Goal: Check status: Check status

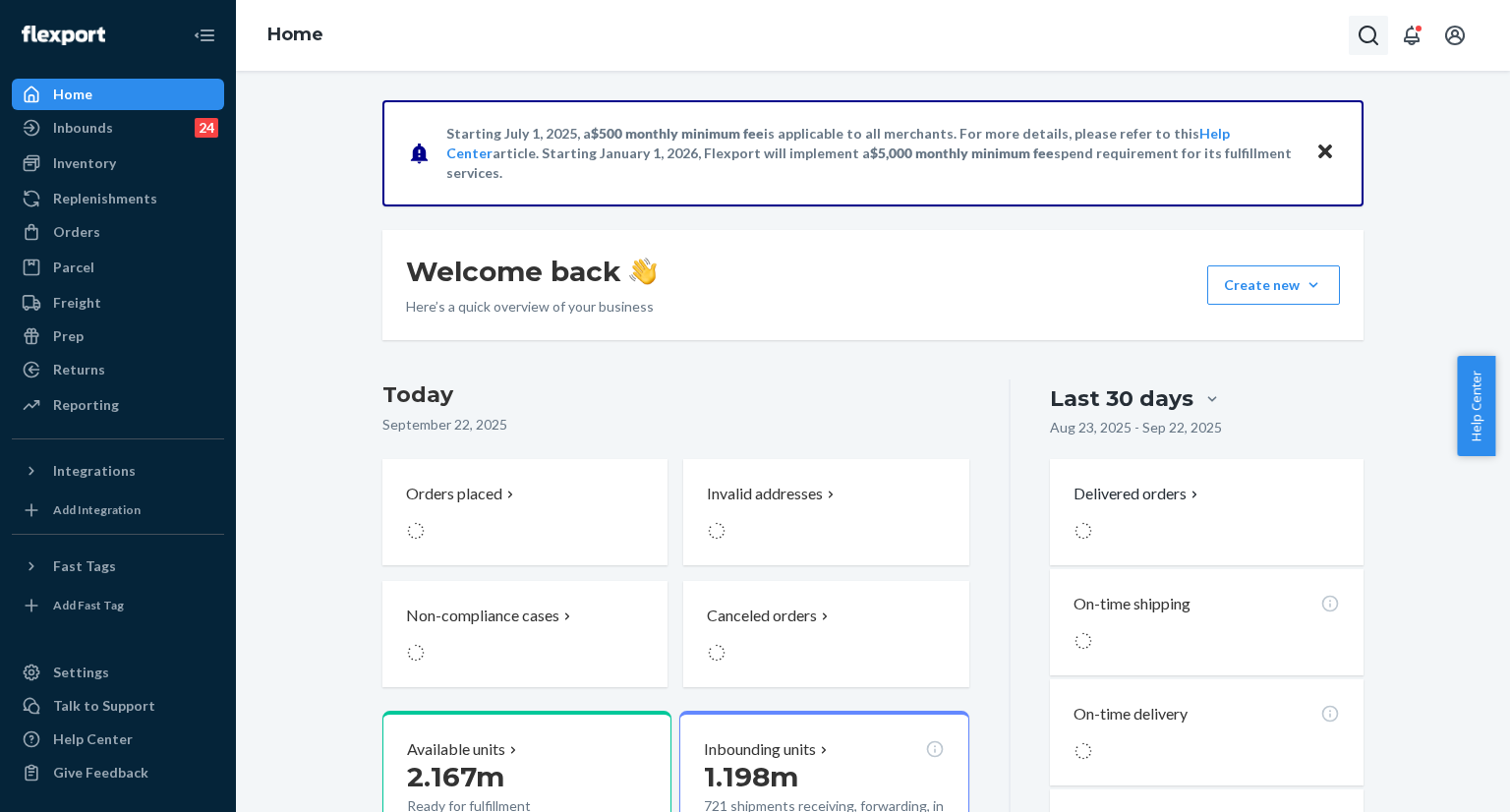
click at [1368, 43] on icon "Open Search Box" at bounding box center [1369, 36] width 24 height 24
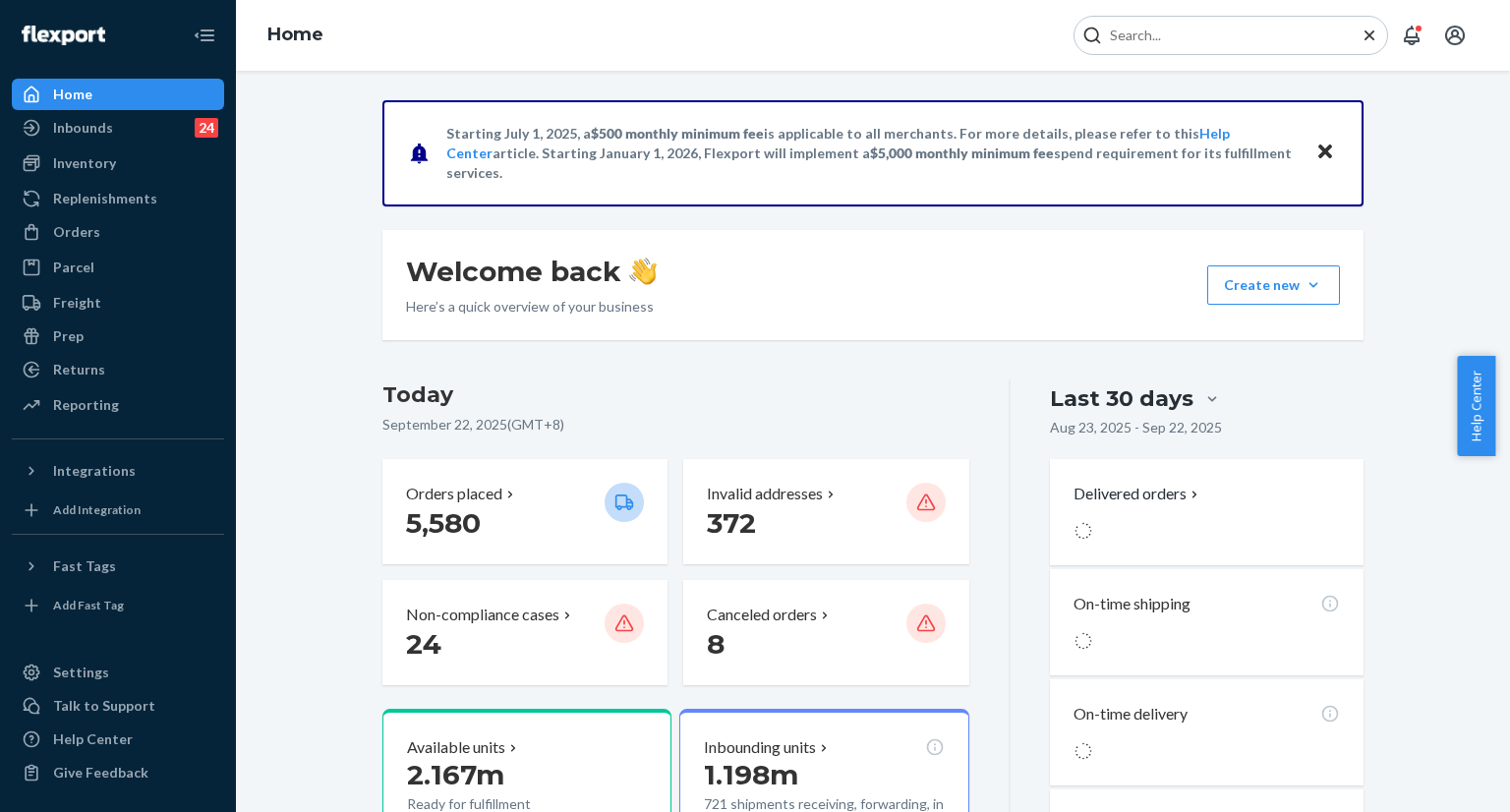
click at [1260, 36] on input "Search Input" at bounding box center [1223, 36] width 242 height 20
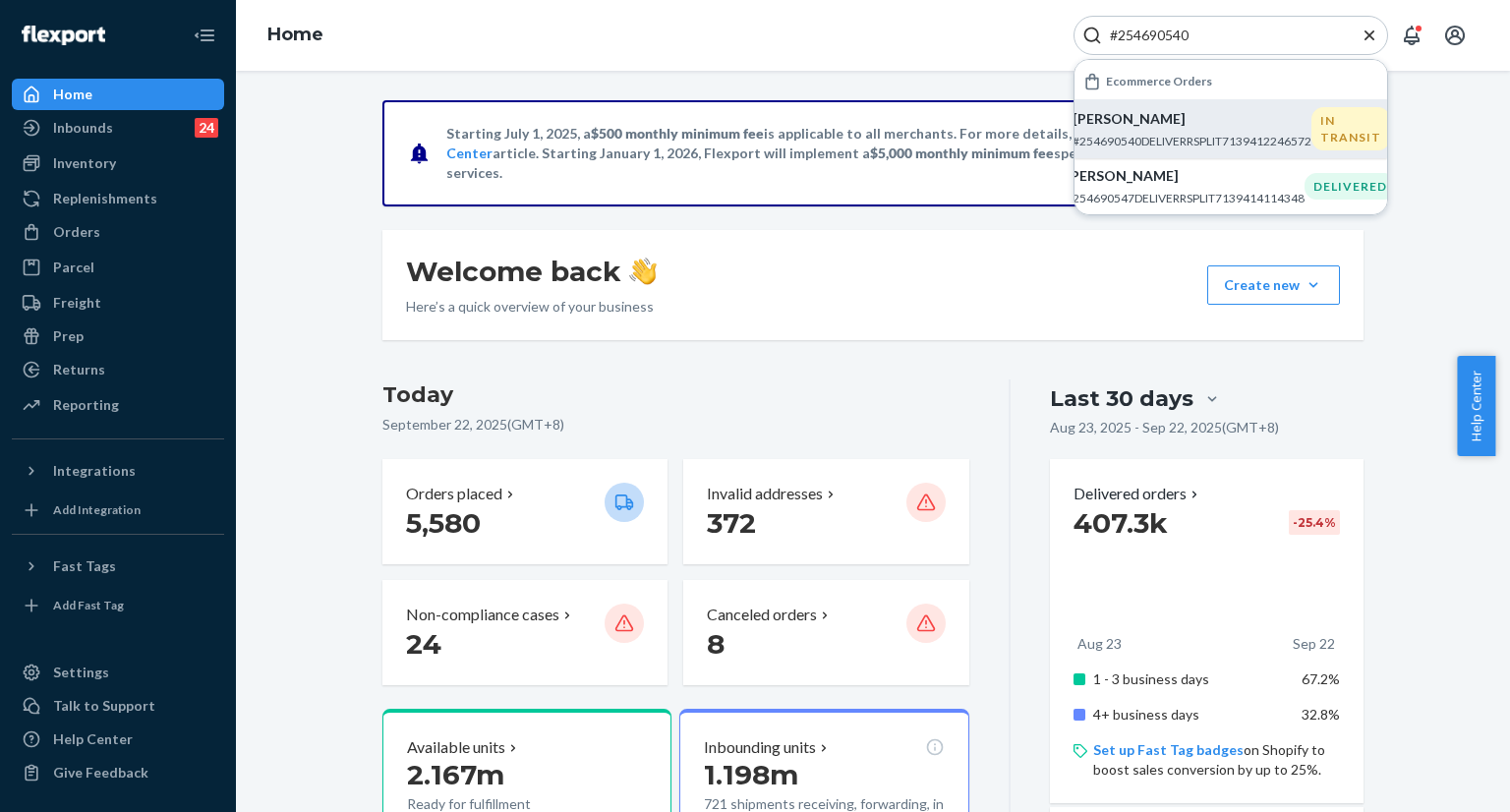
type input "#254690540"
click at [1136, 124] on p "[PERSON_NAME]" at bounding box center [1191, 119] width 239 height 20
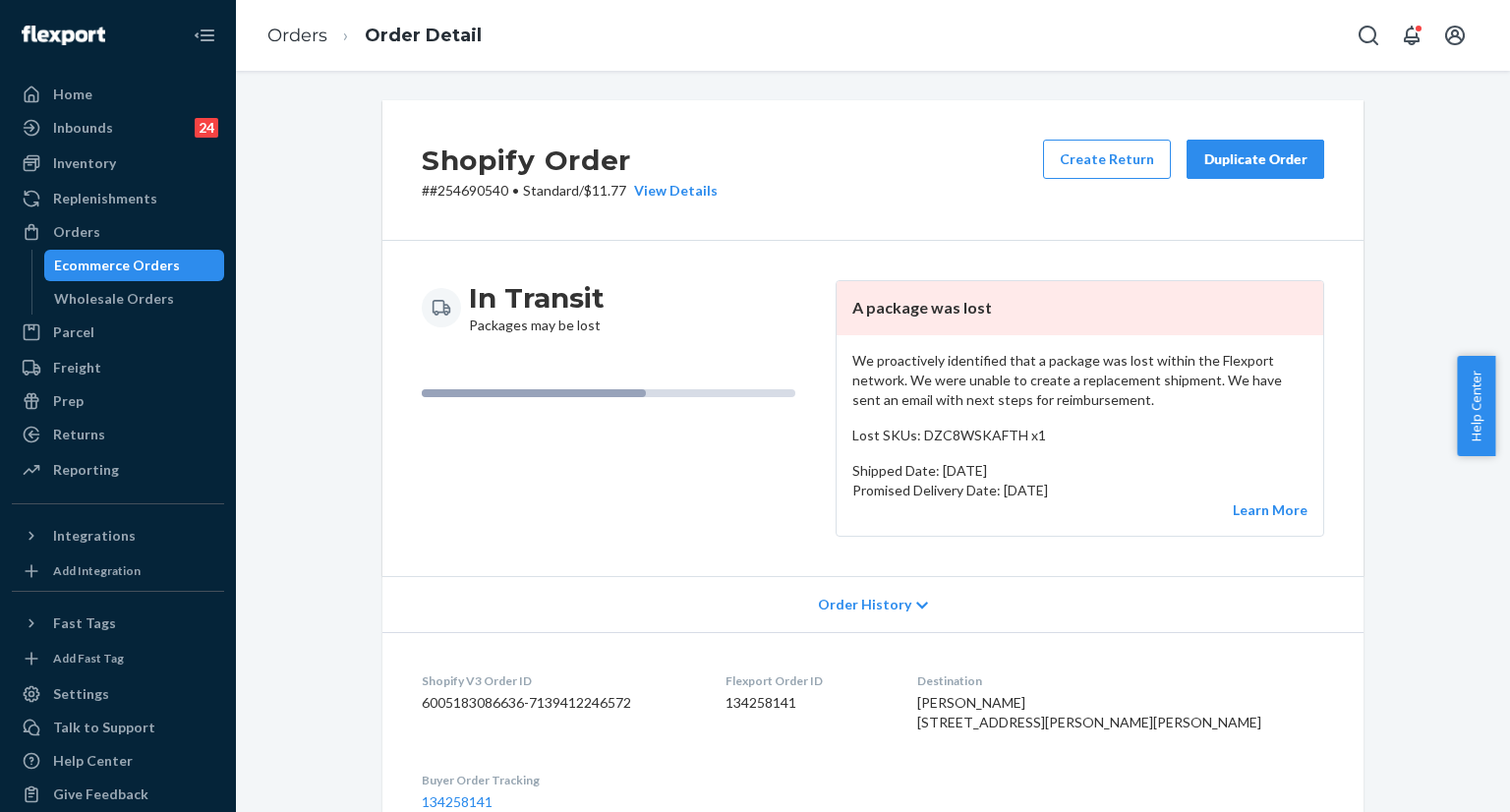
click at [320, 607] on div "Shopify Order # #254690540 • Standard / $11.77 View Details Create Return Dupli…" at bounding box center [873, 759] width 1244 height 1318
click at [1364, 37] on icon "Open Search Box" at bounding box center [1369, 36] width 24 height 24
click at [1234, 38] on input "Search Input" at bounding box center [1223, 36] width 242 height 20
drag, startPoint x: 1190, startPoint y: 34, endPoint x: 1260, endPoint y: 32, distance: 69.8
click at [1260, 32] on input "#255288862 Complete" at bounding box center [1223, 36] width 242 height 20
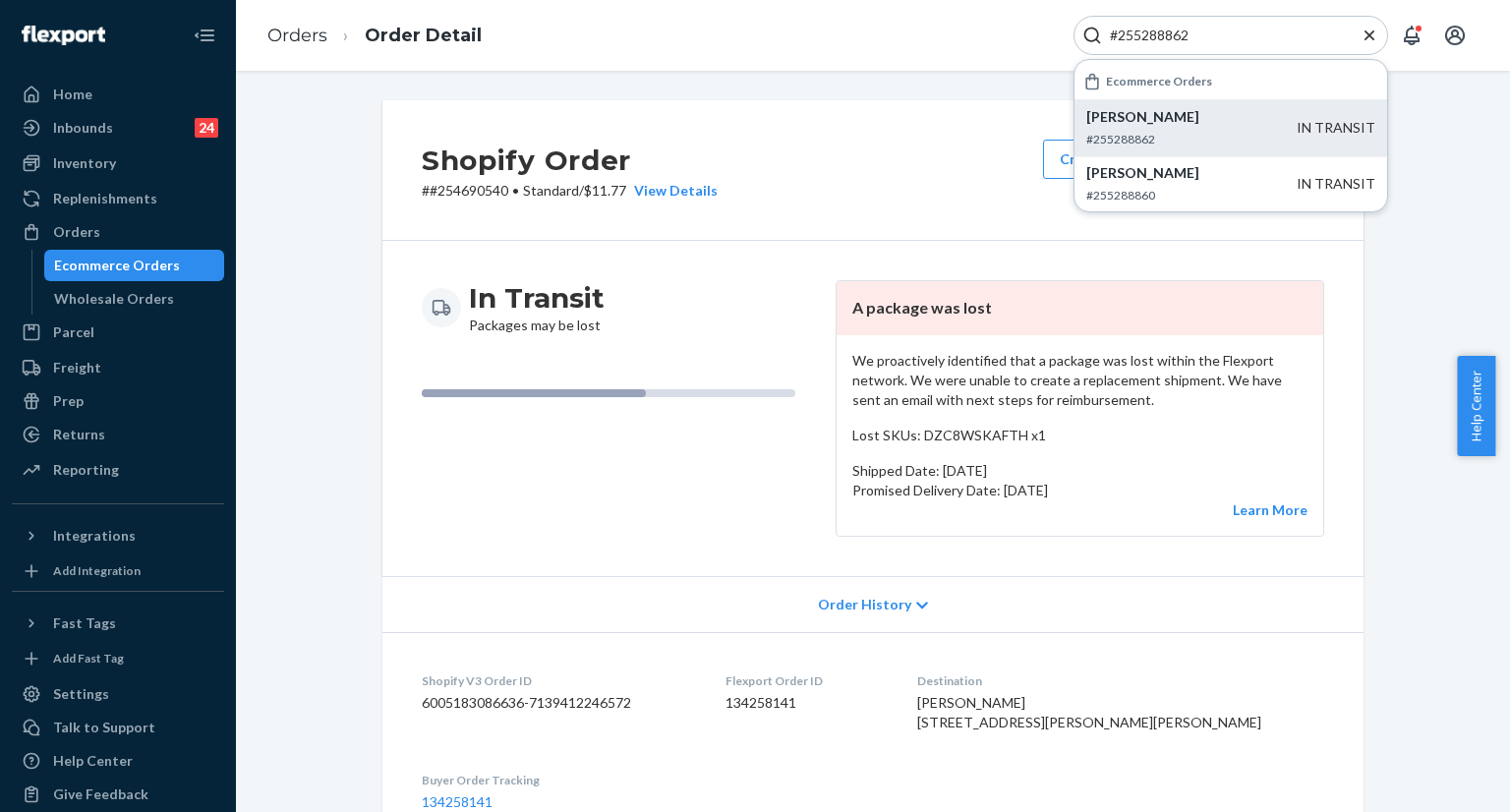
type input "#255288862"
click at [1155, 120] on p "[PERSON_NAME]" at bounding box center [1191, 117] width 210 height 20
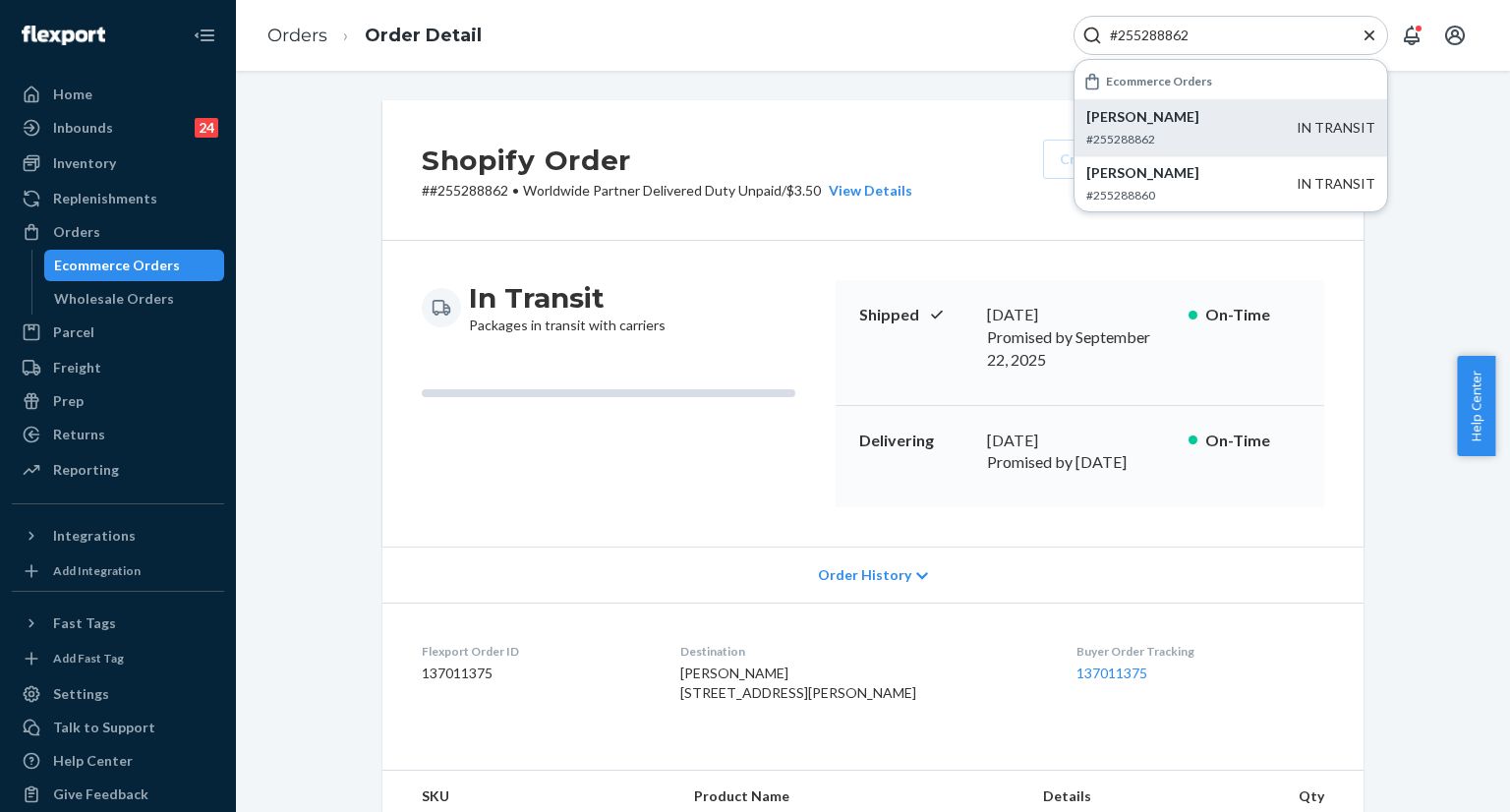
click at [1368, 36] on icon "Close Search" at bounding box center [1369, 36] width 20 height 20
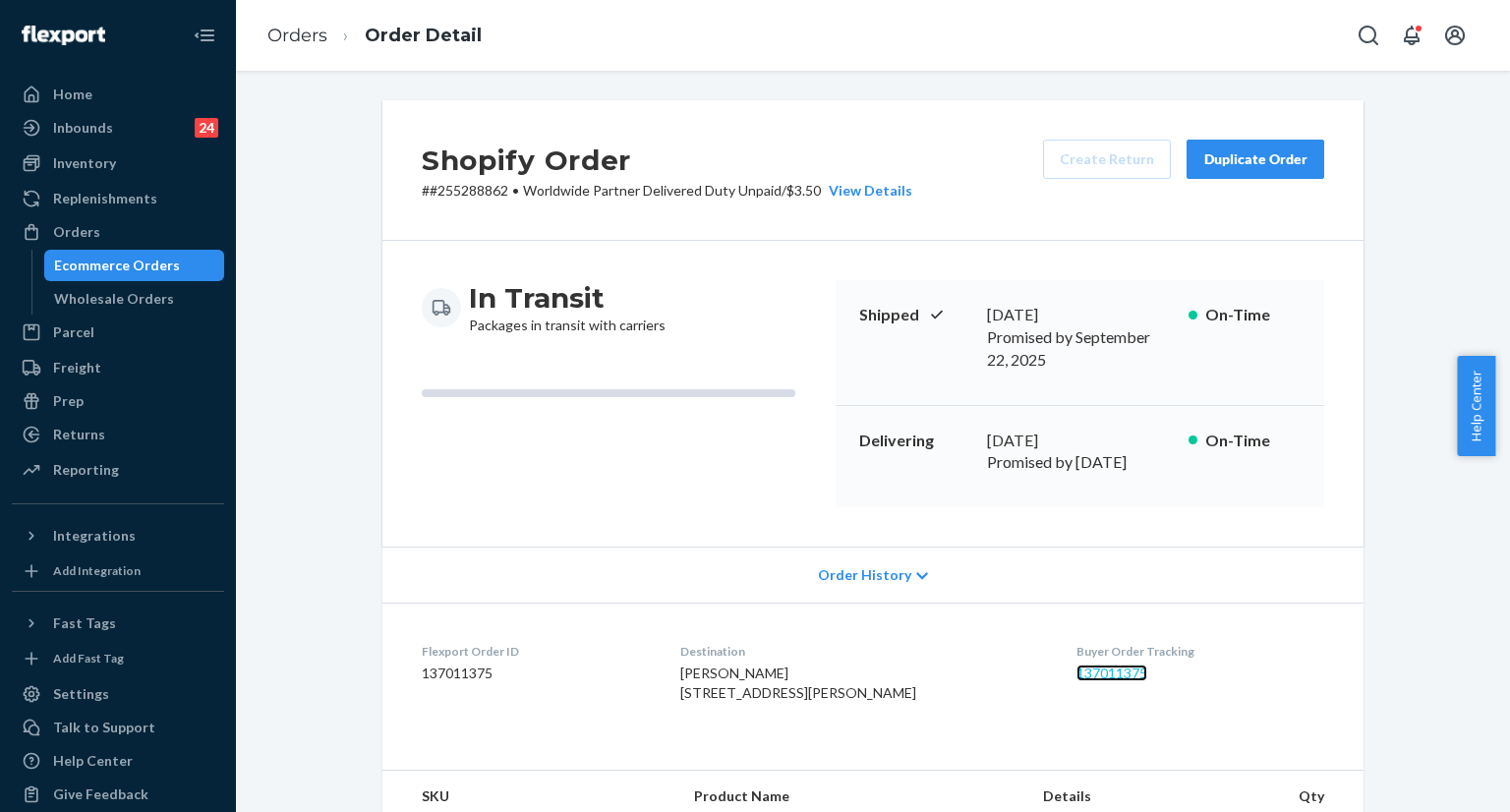
click at [1076, 664] on link "137011375" at bounding box center [1111, 672] width 71 height 17
click at [1368, 41] on icon "Open Search Box" at bounding box center [1368, 36] width 20 height 20
click at [1250, 29] on input "Search Input" at bounding box center [1223, 36] width 242 height 20
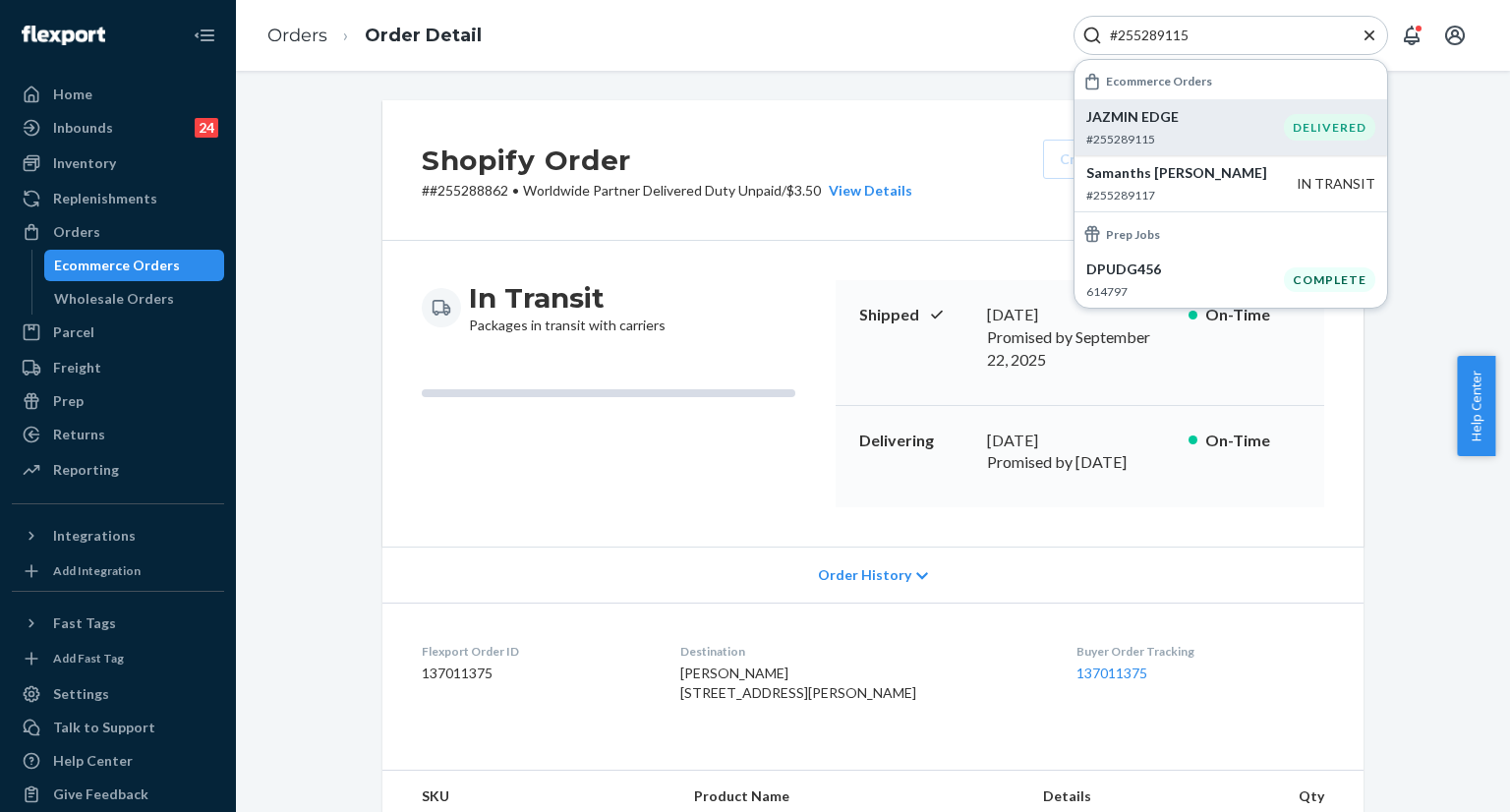
click at [1163, 122] on p "JAZMIN EDGE" at bounding box center [1185, 117] width 198 height 20
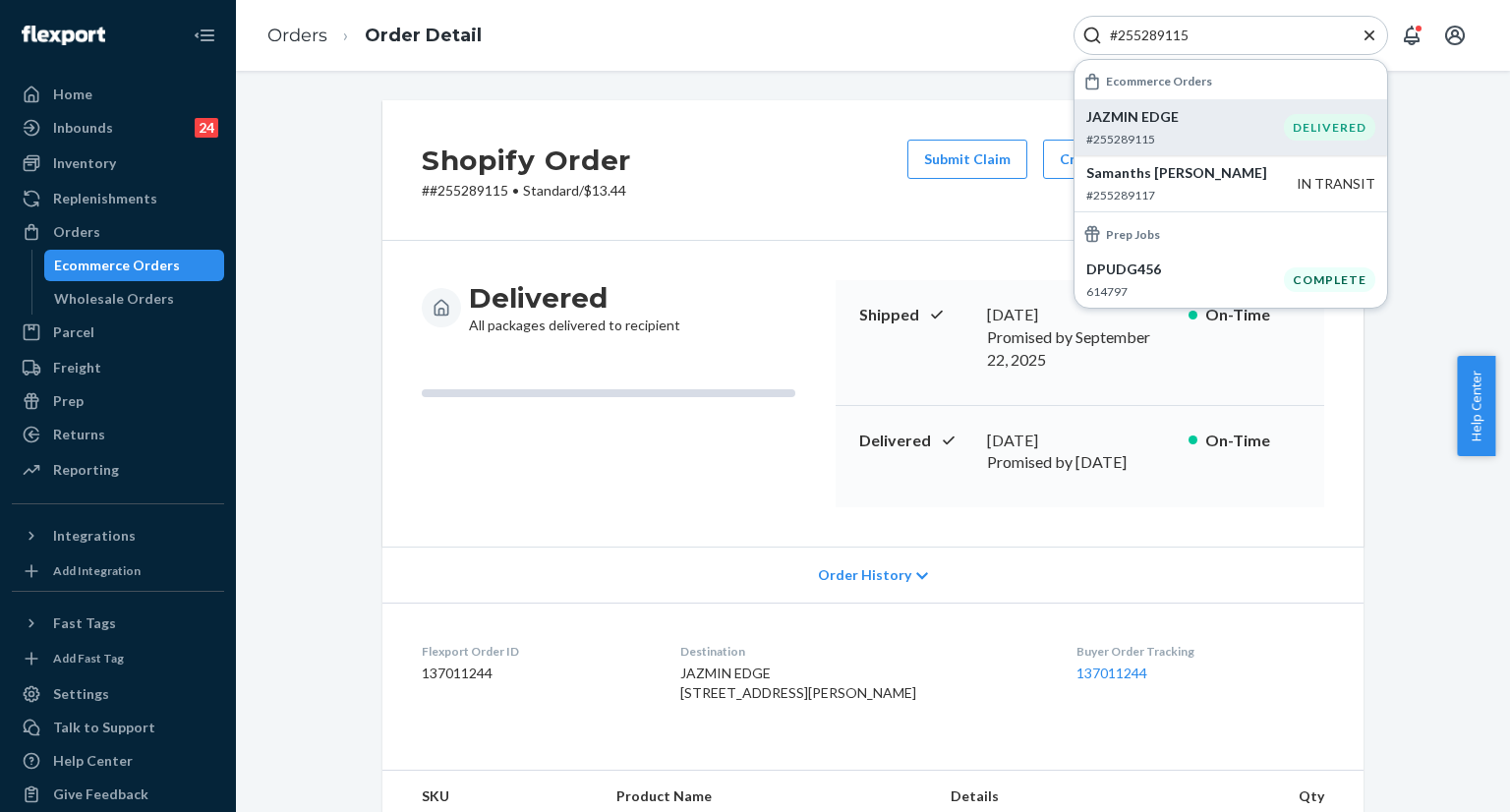
click at [756, 316] on div "Delivered All packages delivered to recipient" at bounding box center [621, 307] width 398 height 55
click at [1101, 664] on link "137011244" at bounding box center [1111, 672] width 71 height 17
click at [1208, 39] on input "#255289115" at bounding box center [1223, 36] width 242 height 20
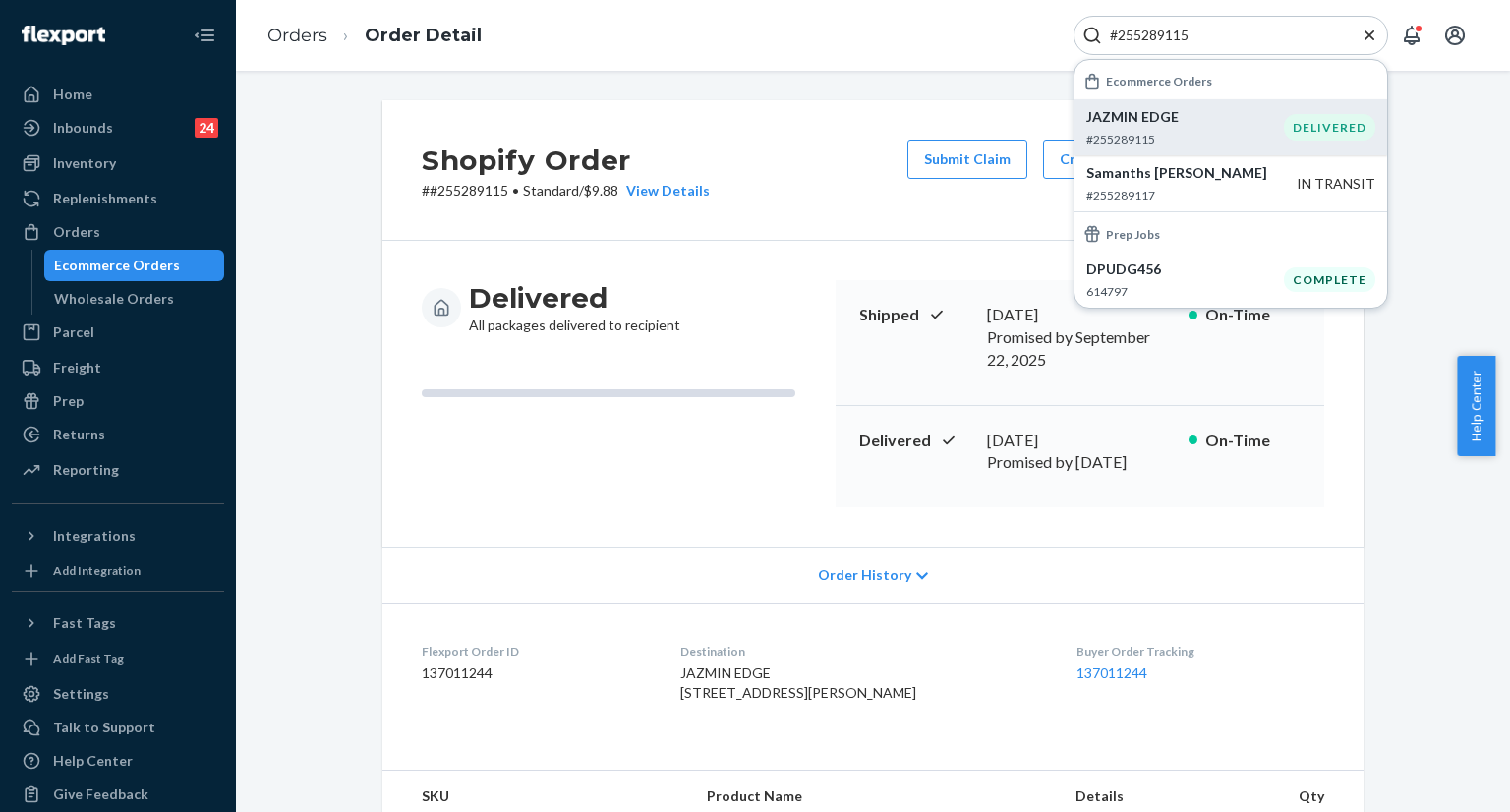
paste input "#255308340"
click at [1152, 111] on p "[PERSON_NAME]" at bounding box center [1191, 117] width 210 height 20
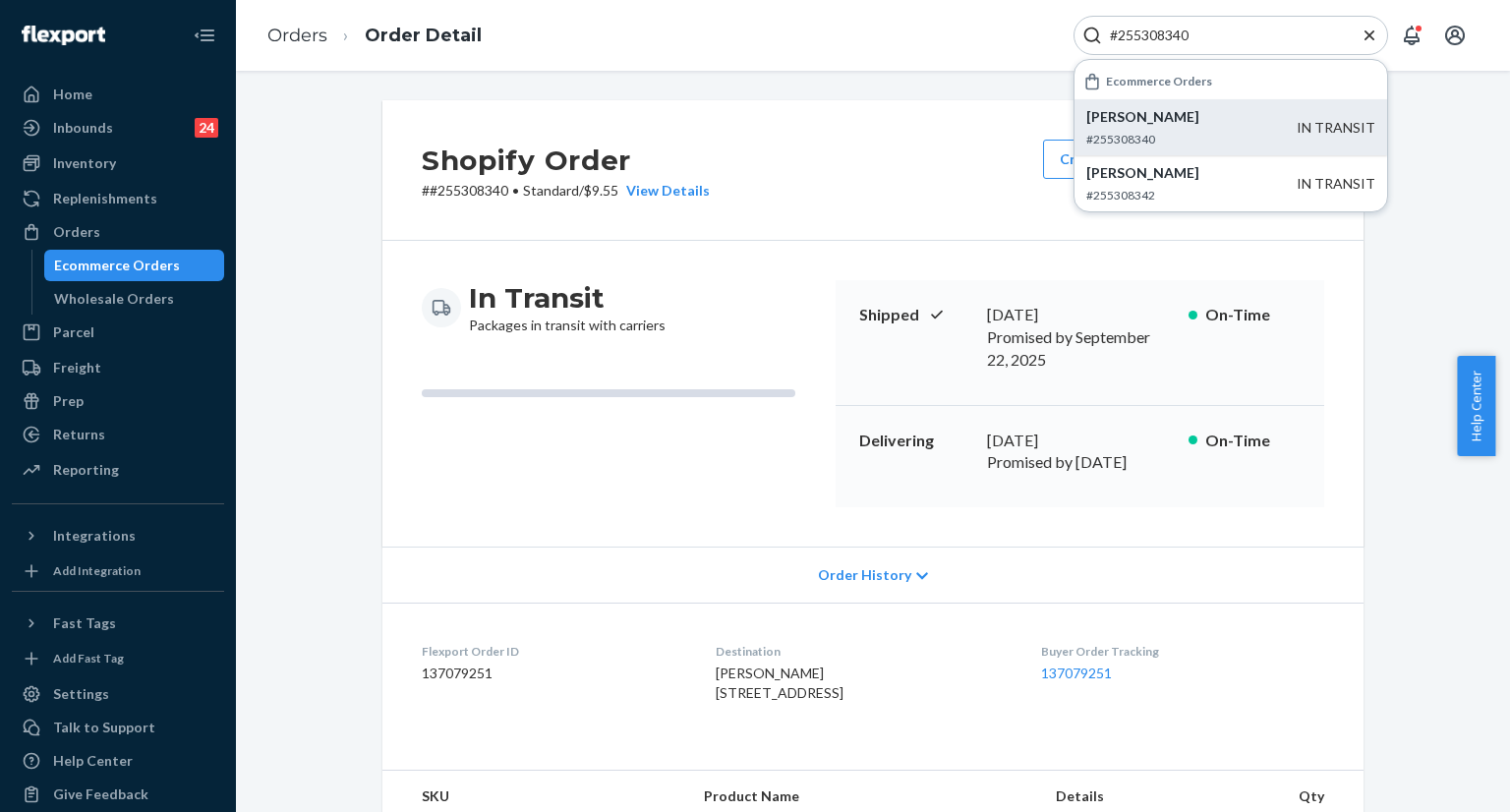
click at [1243, 40] on input "#255308340" at bounding box center [1223, 36] width 242 height 20
paste input "900"
type input "#255309000"
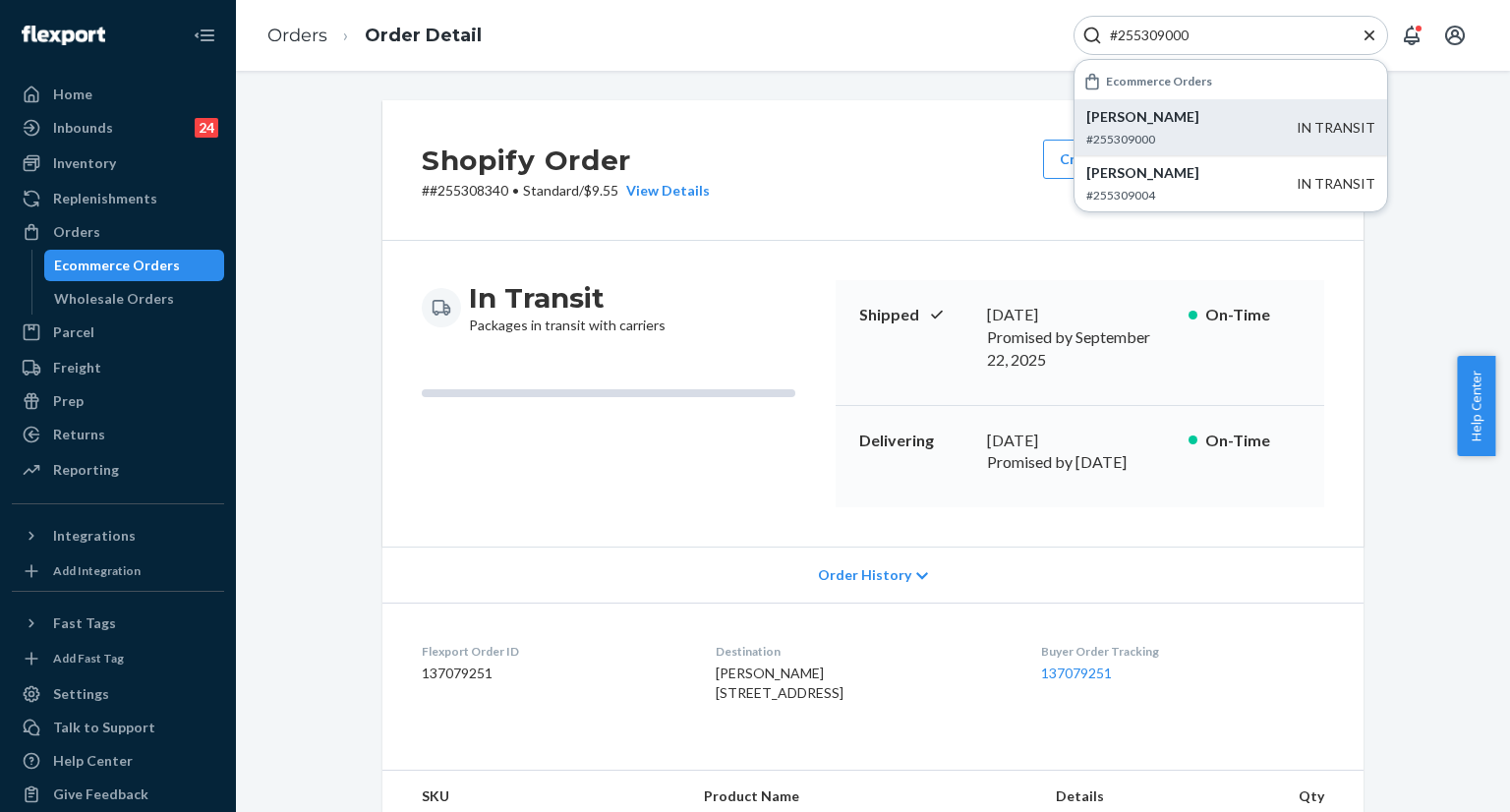
click at [1140, 123] on p "[PERSON_NAME]" at bounding box center [1191, 117] width 210 height 20
drag, startPoint x: 104, startPoint y: 444, endPoint x: 160, endPoint y: 445, distance: 56.0
click at [104, 444] on div "Returns" at bounding box center [118, 435] width 208 height 28
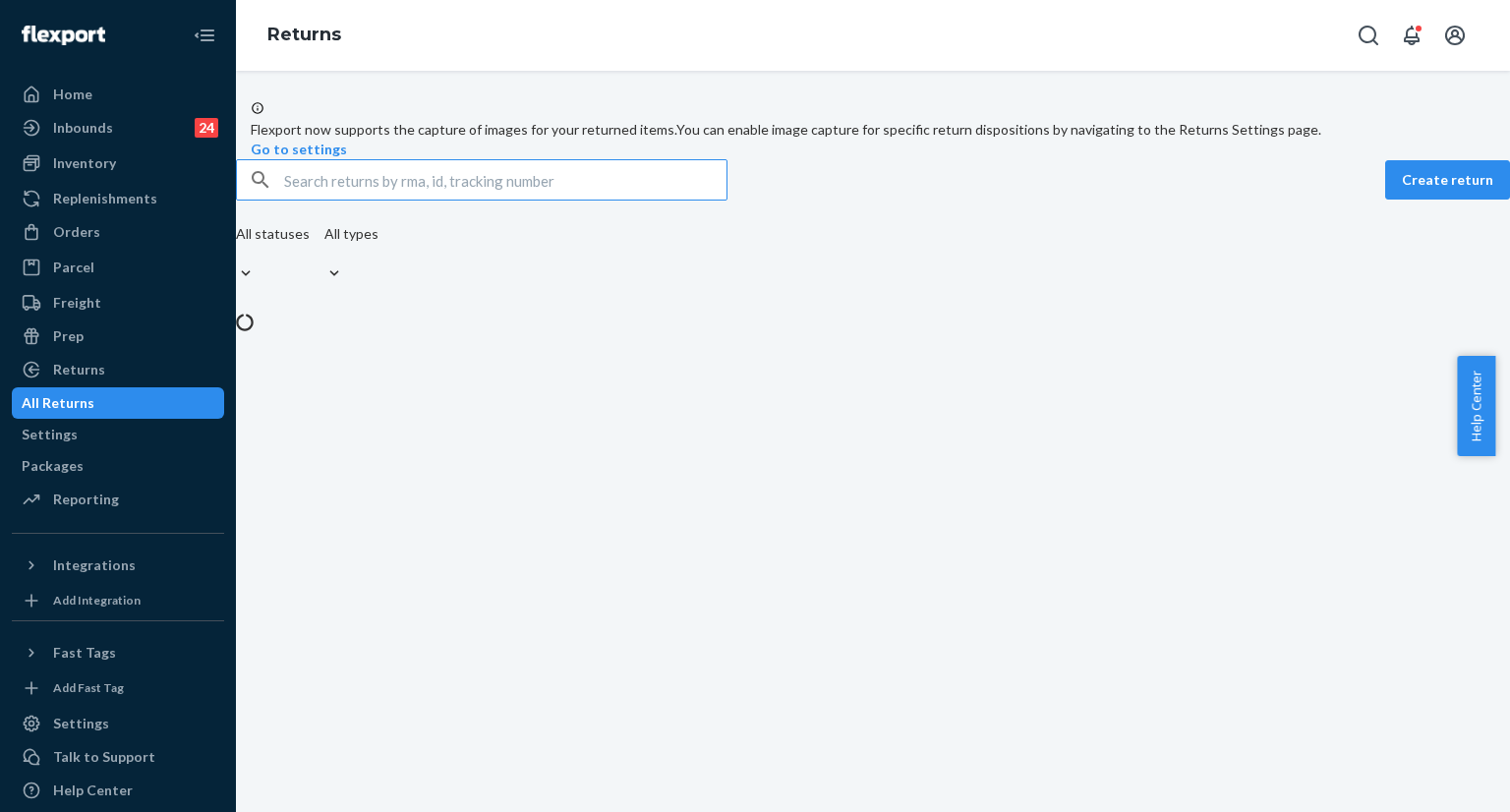
click at [582, 200] on input "text" at bounding box center [505, 179] width 442 height 39
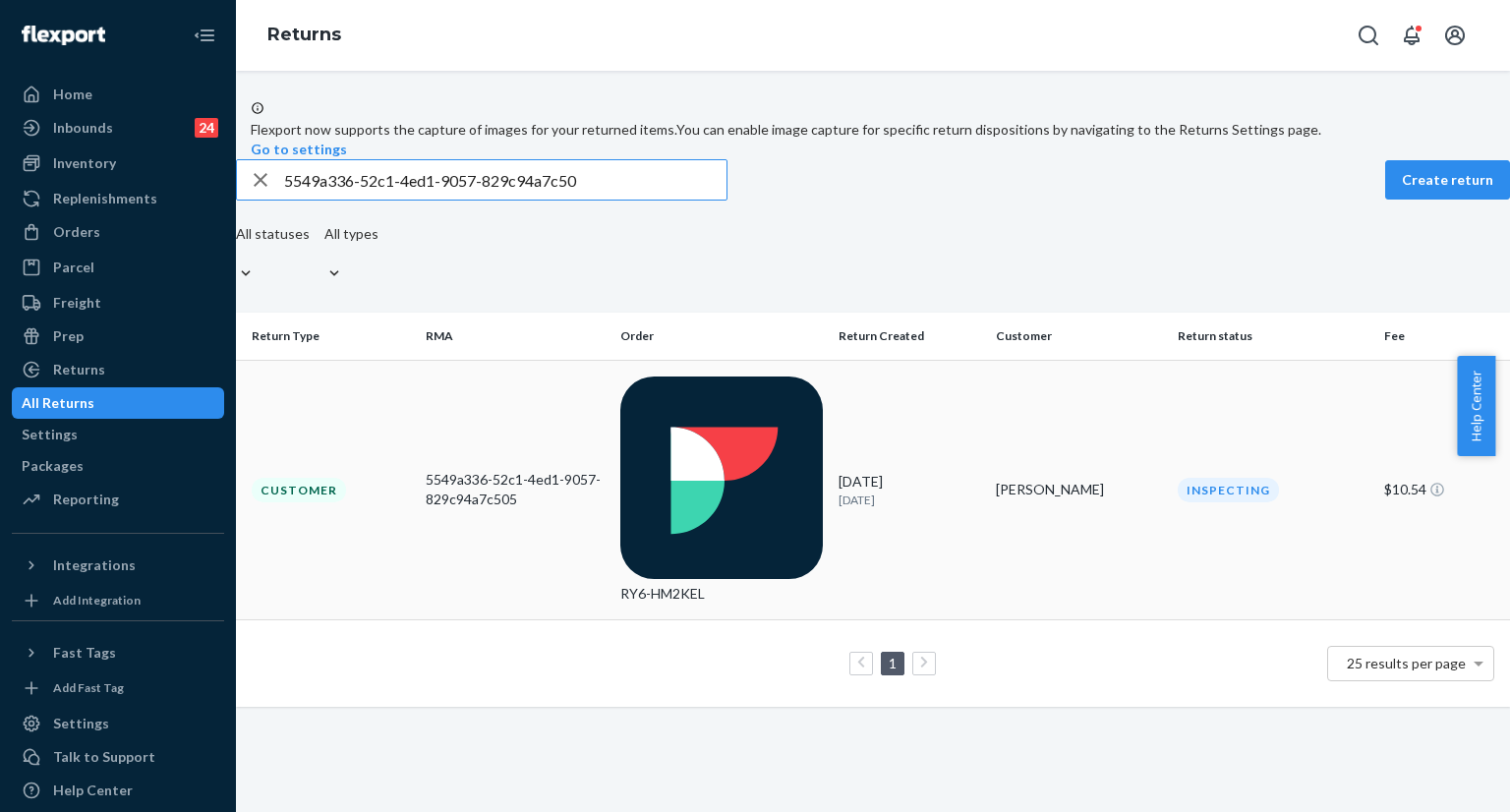
type input "5549a336-52c1-4ed1-9057-829c94a7c50"
click at [484, 470] on div "5549a336-52c1-4ed1-9057-829c94a7c505" at bounding box center [515, 489] width 178 height 39
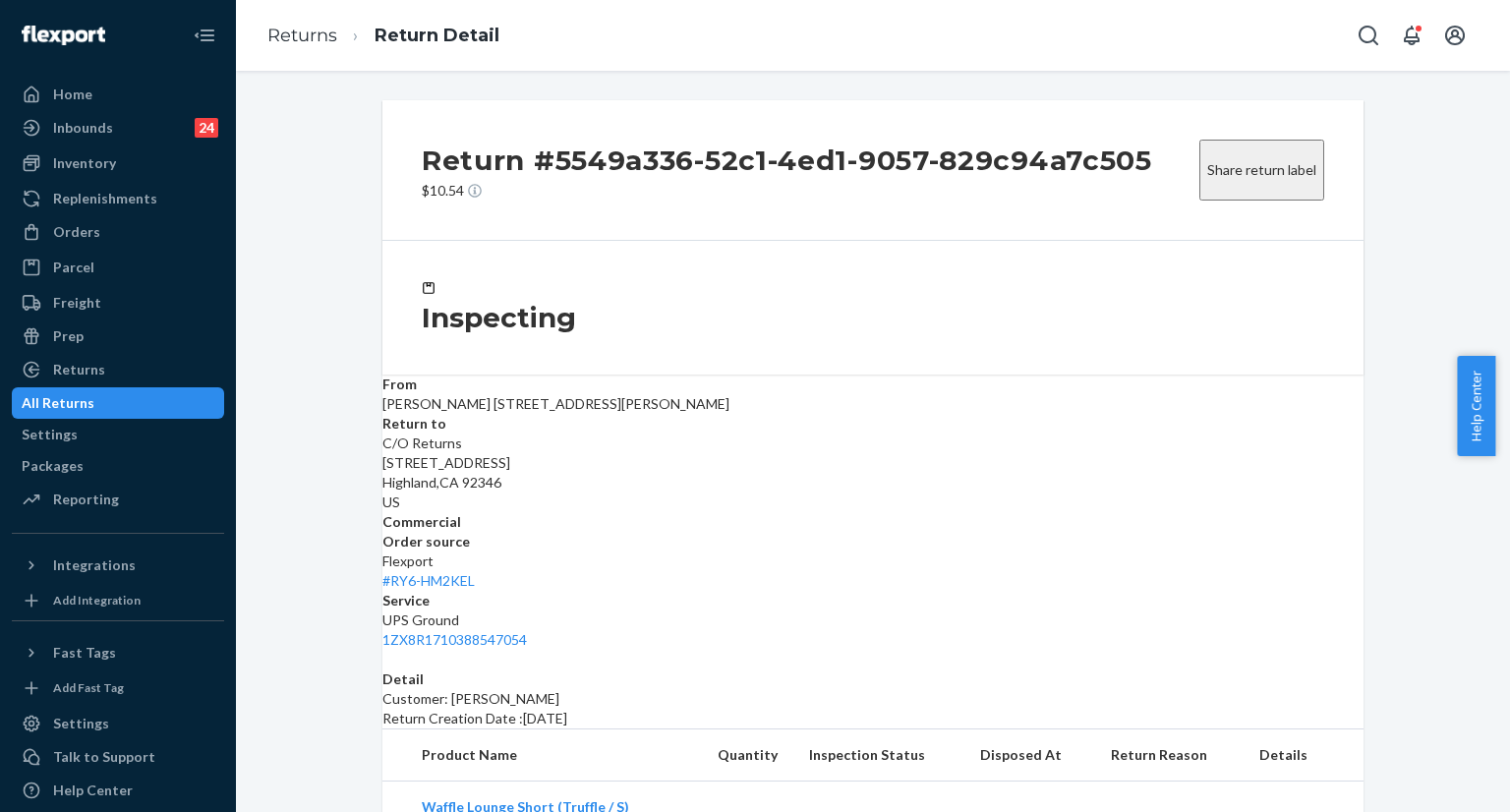
click at [173, 404] on div "All Returns" at bounding box center [118, 403] width 208 height 28
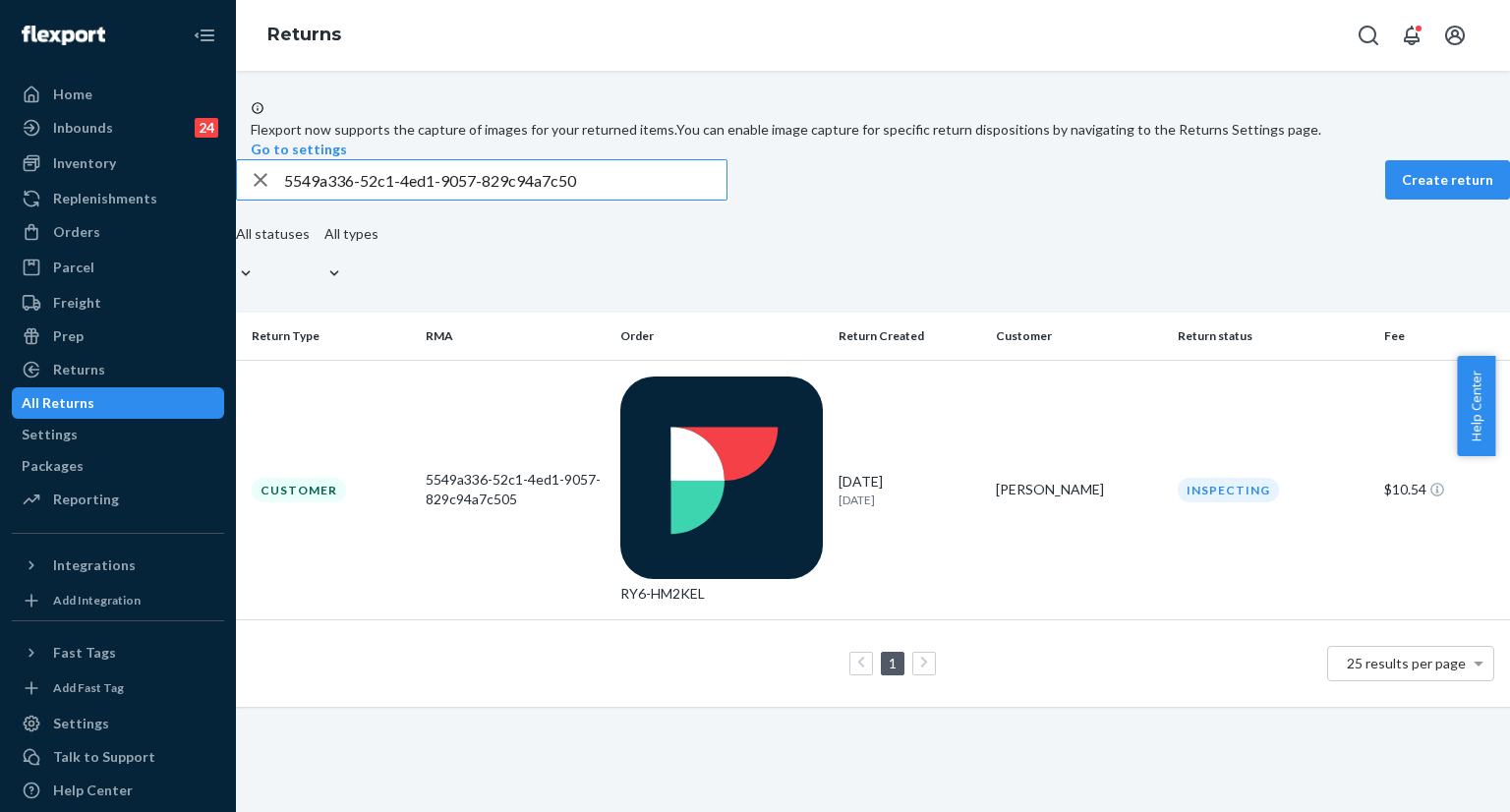
click at [632, 200] on input "5549a336-52c1-4ed1-9057-829c94a7c50" at bounding box center [505, 179] width 442 height 39
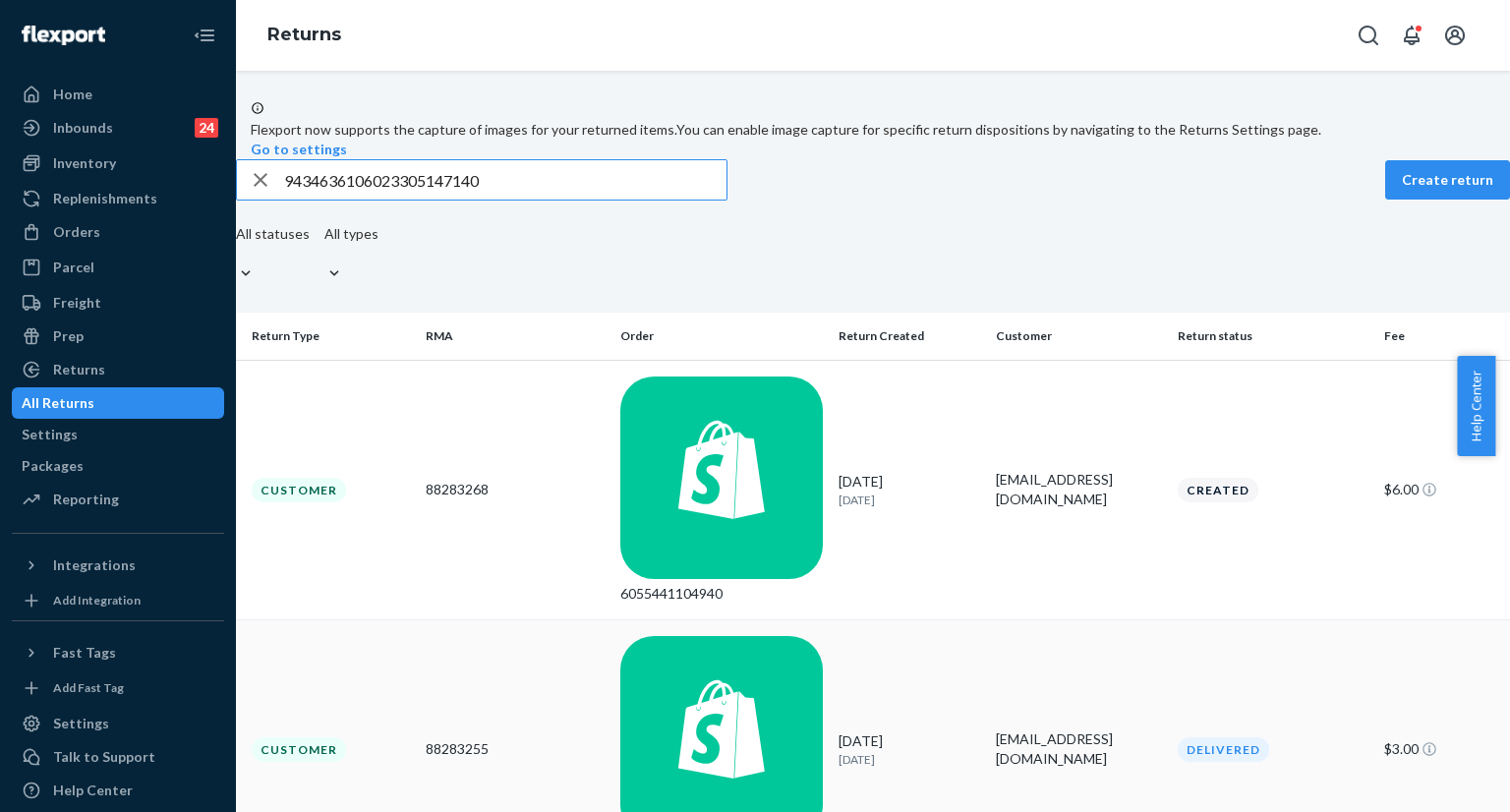
type input "9434636106023305147140"
click at [477, 739] on div "88283255" at bounding box center [515, 749] width 178 height 20
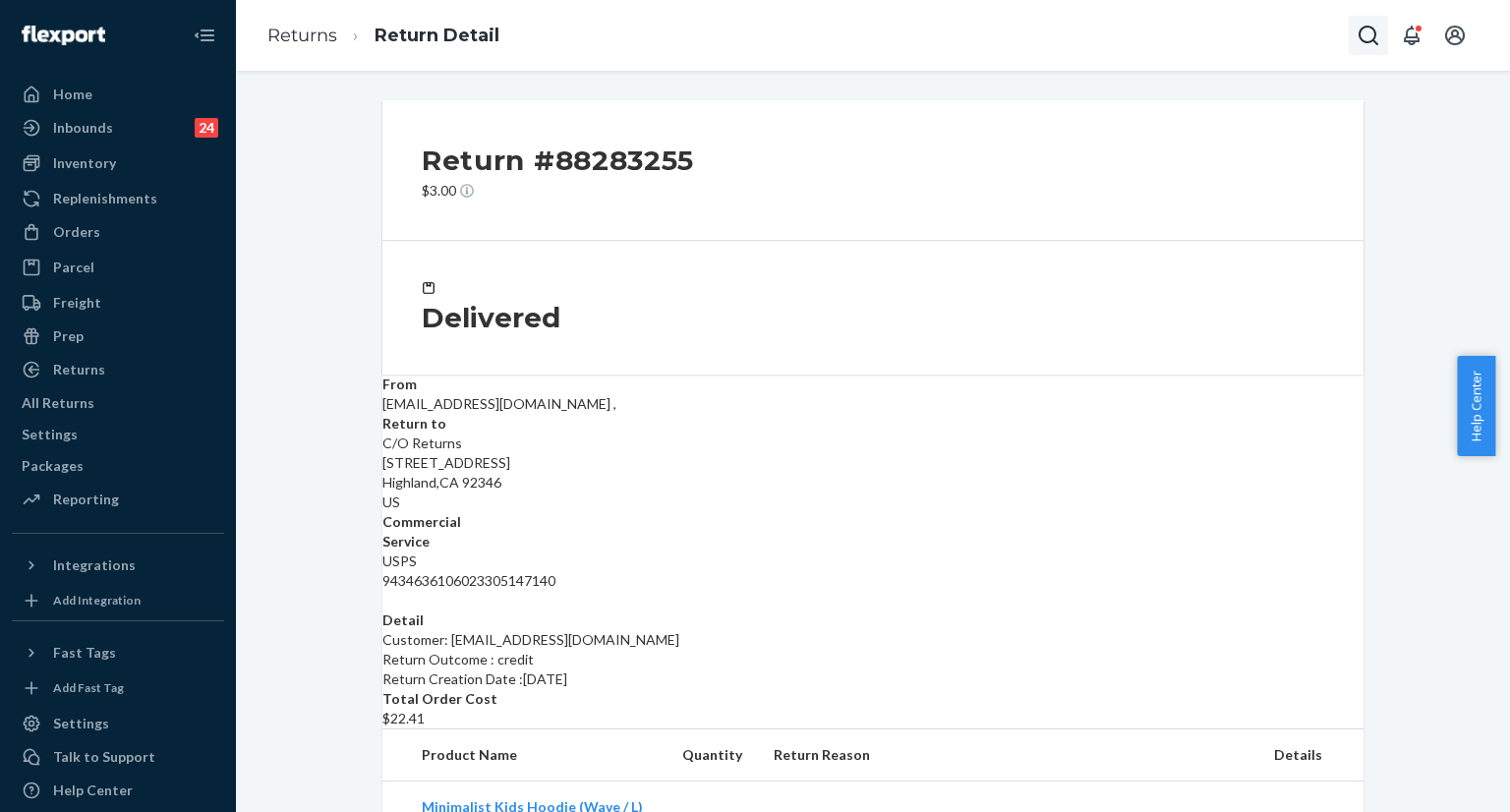
click at [1357, 42] on icon "Open Search Box" at bounding box center [1369, 36] width 24 height 24
click at [1254, 44] on input "Search Input" at bounding box center [1223, 36] width 242 height 20
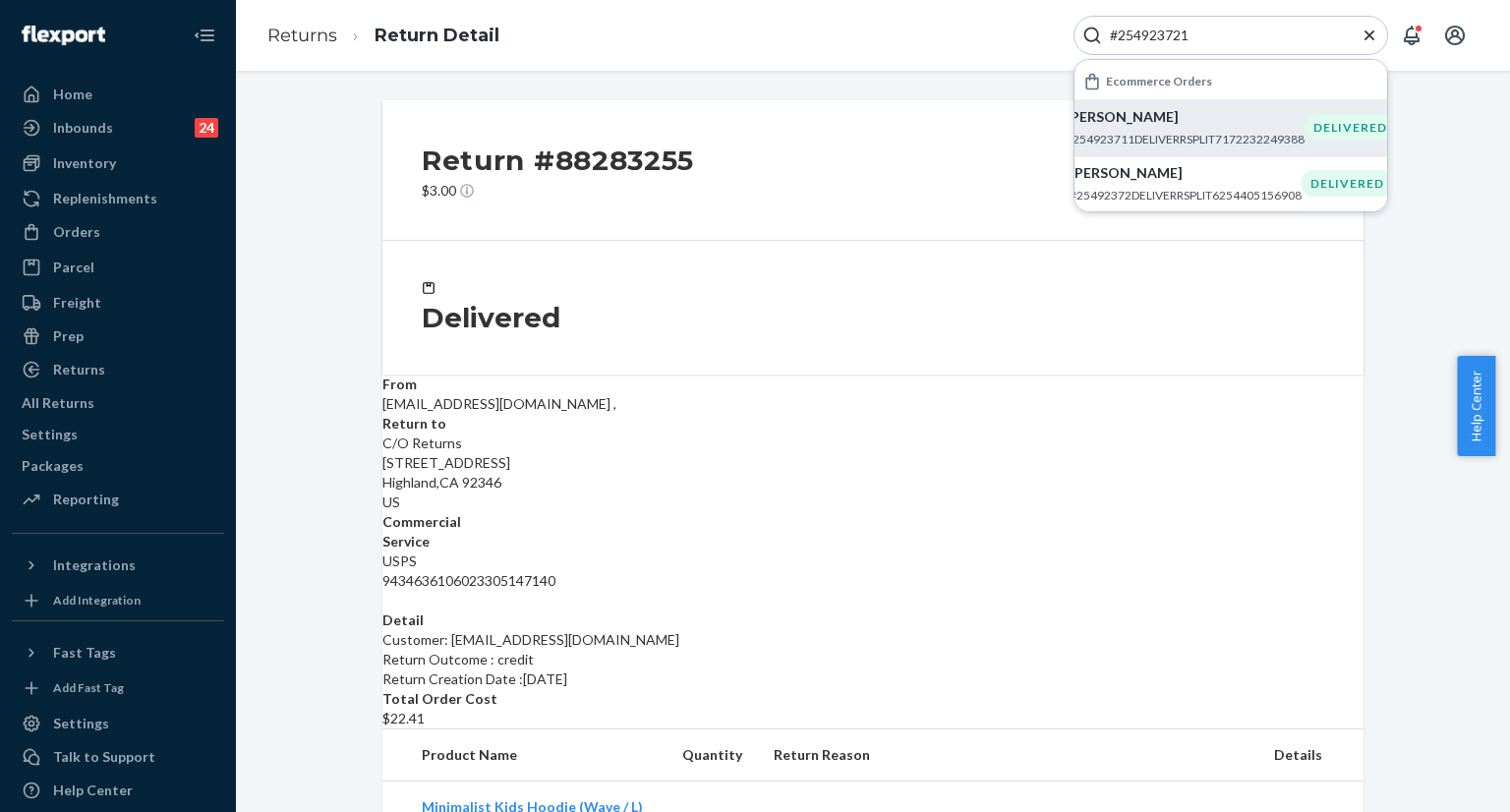
type input "#254923721"
click at [1125, 117] on p "[PERSON_NAME]" at bounding box center [1185, 117] width 239 height 20
click at [1125, 117] on div "Return #88283255 $3.00 Delivered From [EMAIL_ADDRESS][DOMAIN_NAME] , Return to …" at bounding box center [873, 441] width 1274 height 741
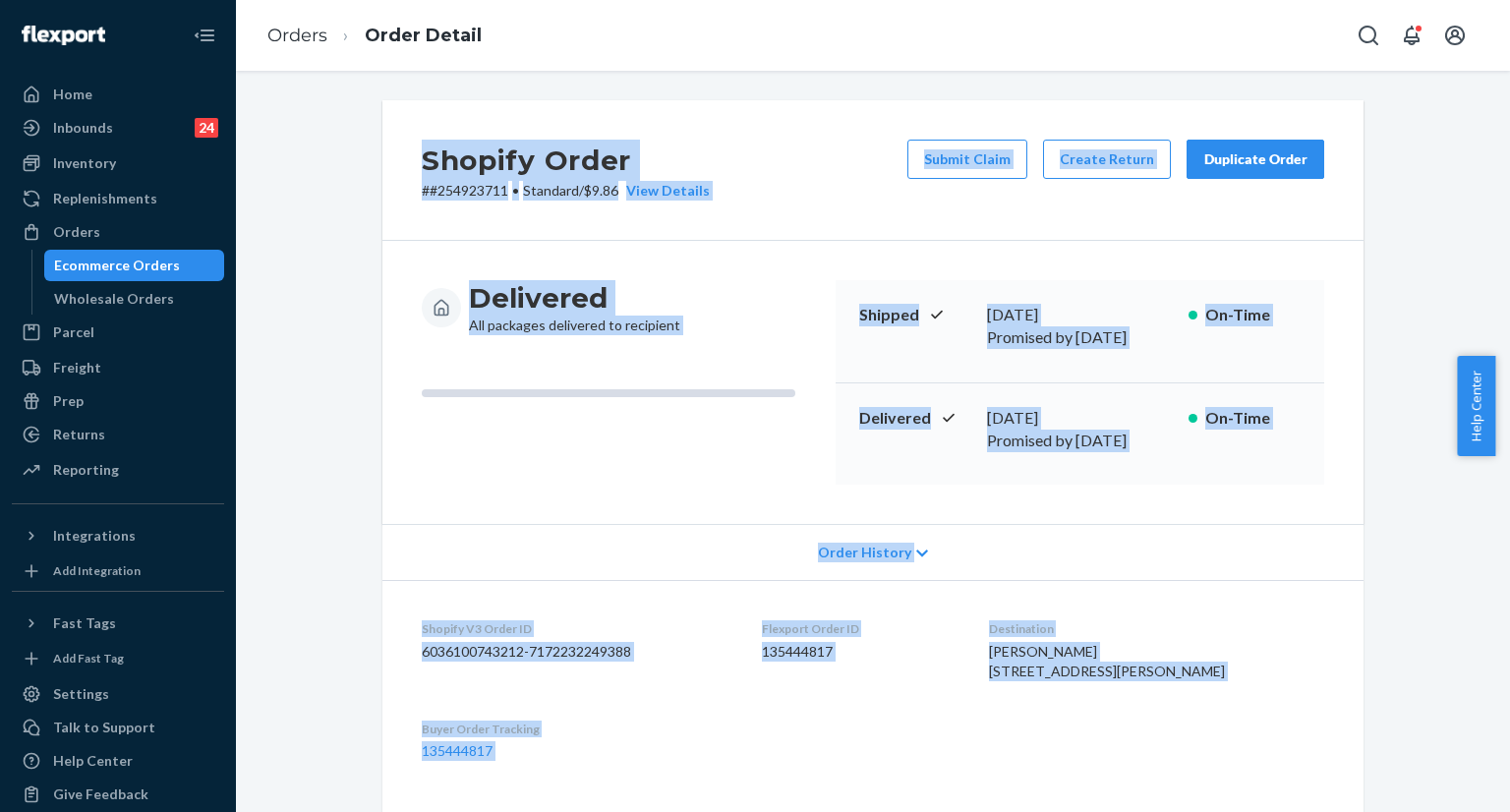
click at [1423, 282] on div "Shopify Order # #254923711 • Standard / $9.86 View Details Submit Claim Create …" at bounding box center [873, 784] width 1244 height 1369
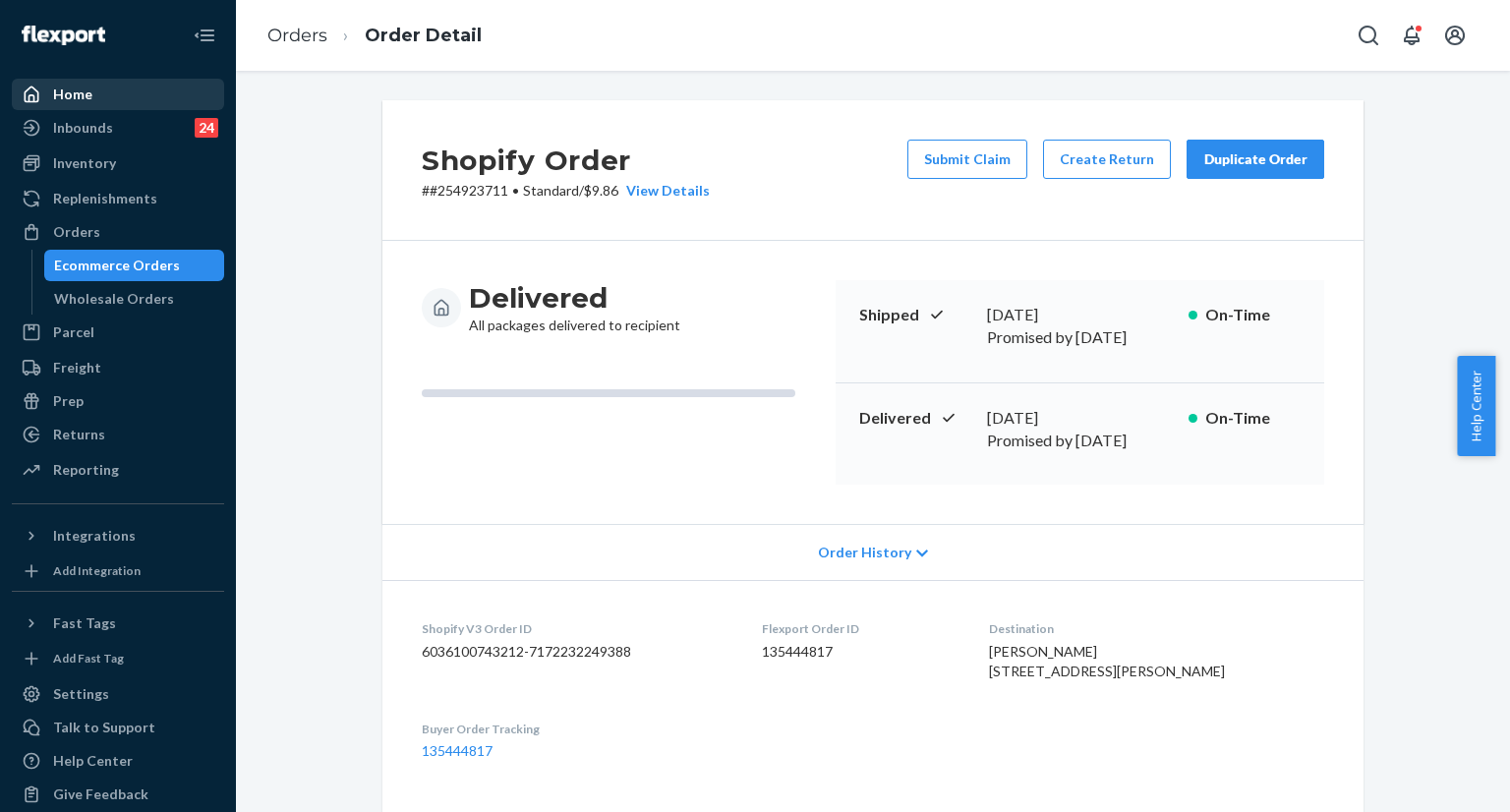
click at [82, 88] on div "Home" at bounding box center [72, 95] width 39 height 20
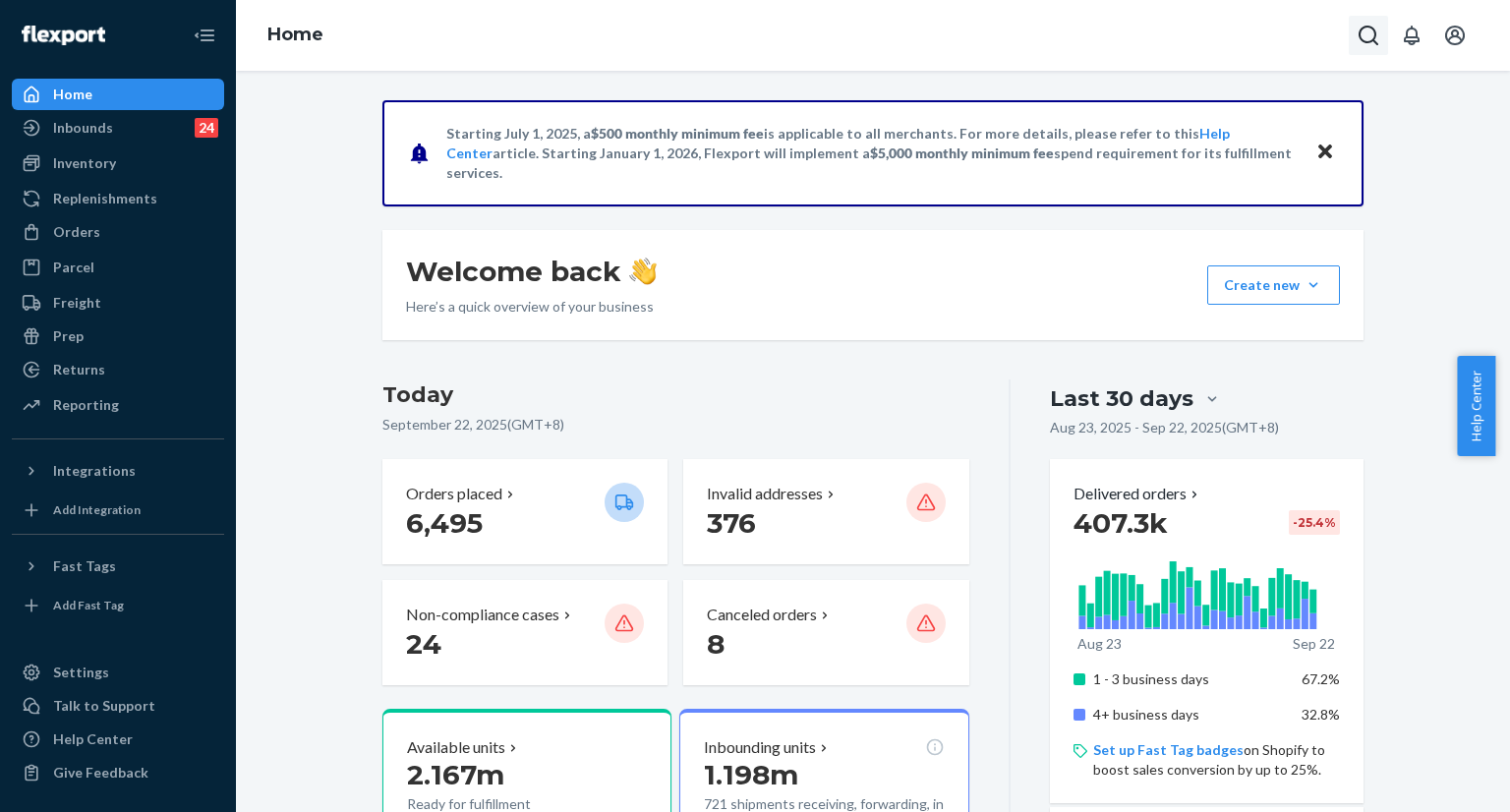
click at [1356, 38] on button "Open Search Box" at bounding box center [1368, 35] width 39 height 39
click at [1216, 40] on input "Search Input" at bounding box center [1223, 36] width 242 height 20
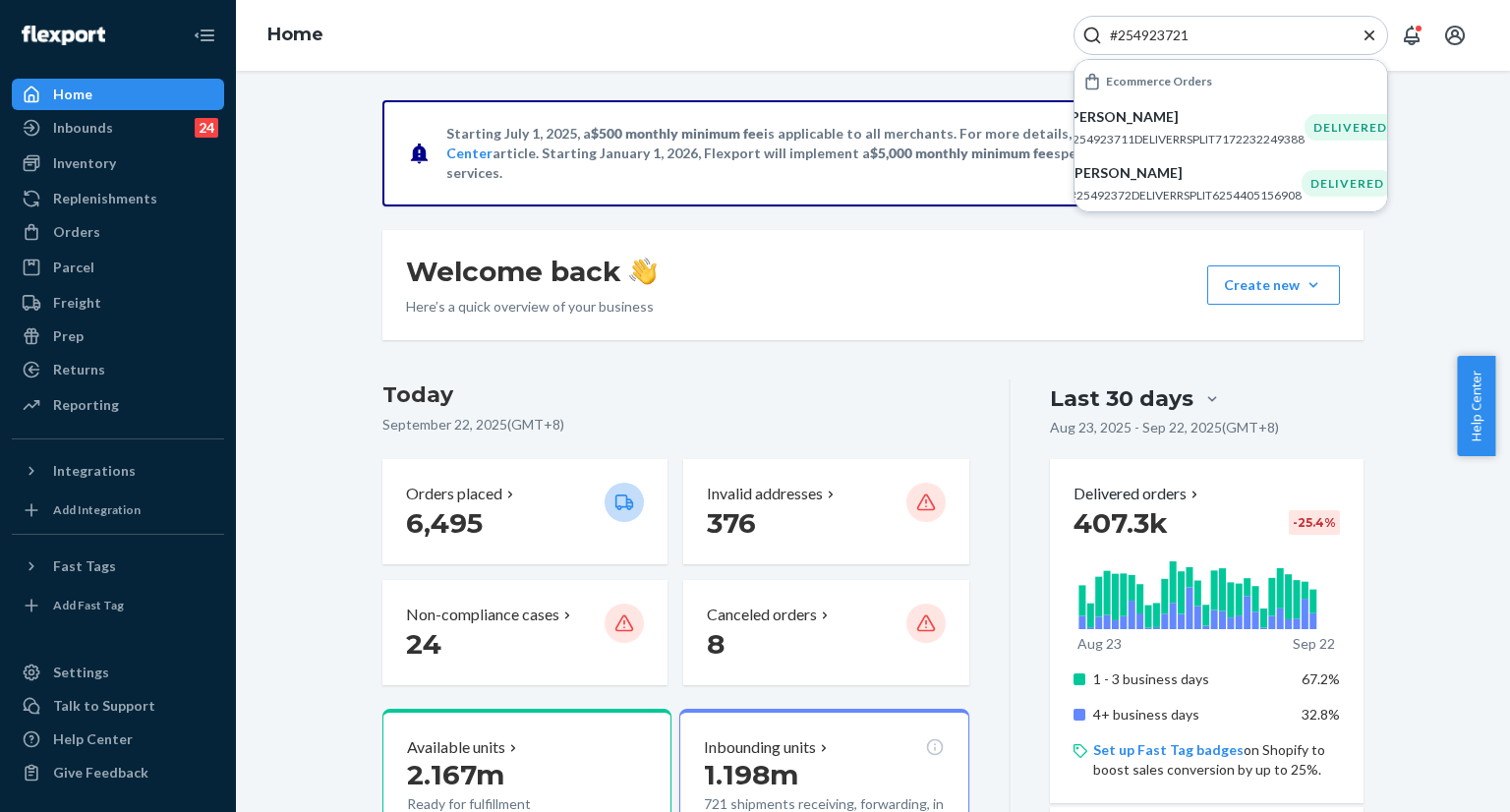
click at [1272, 41] on input "#254923721" at bounding box center [1223, 36] width 242 height 20
paste input "5309404"
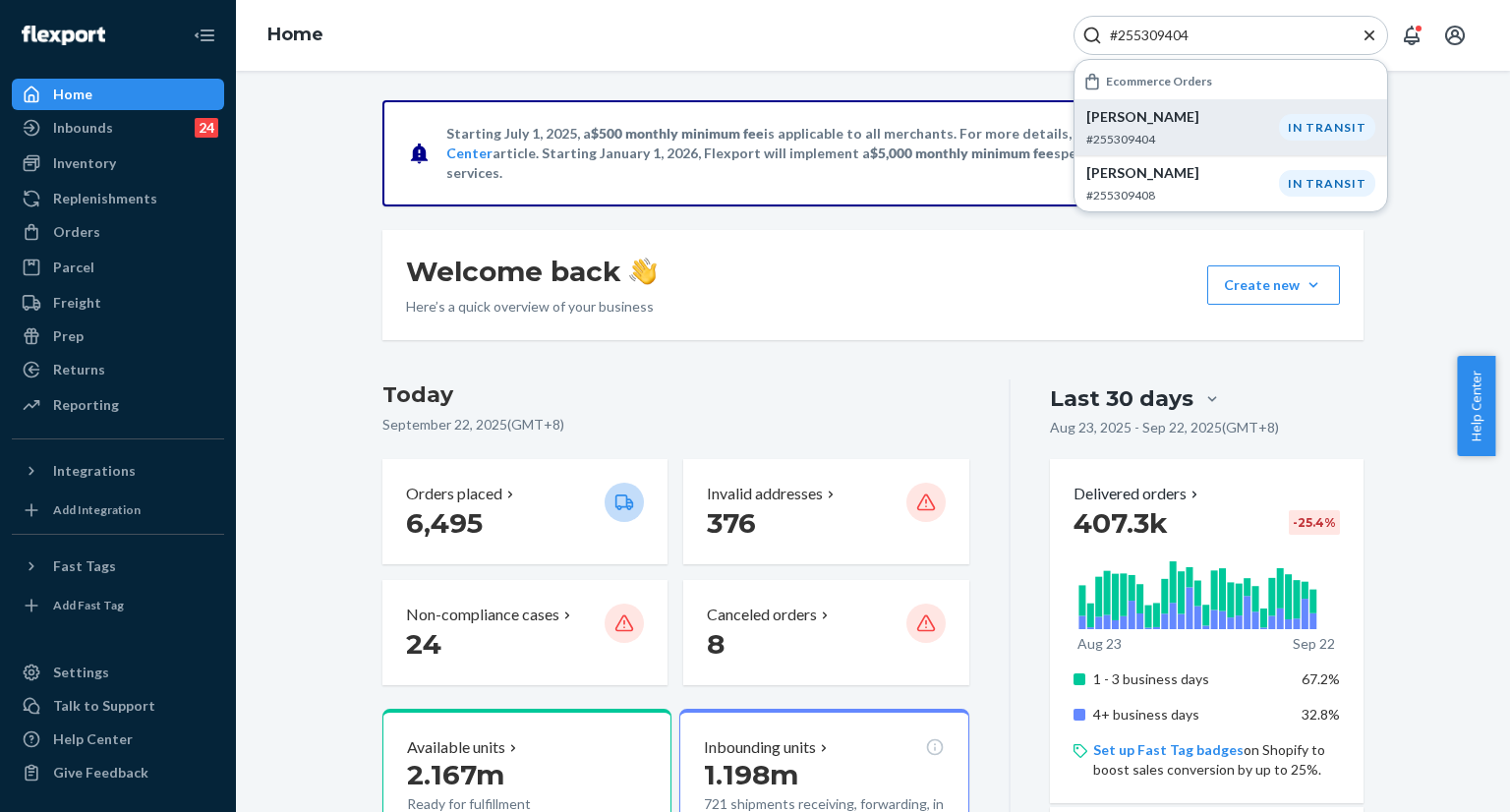
type input "#255309404"
click at [1160, 131] on p "#255309404" at bounding box center [1182, 139] width 193 height 17
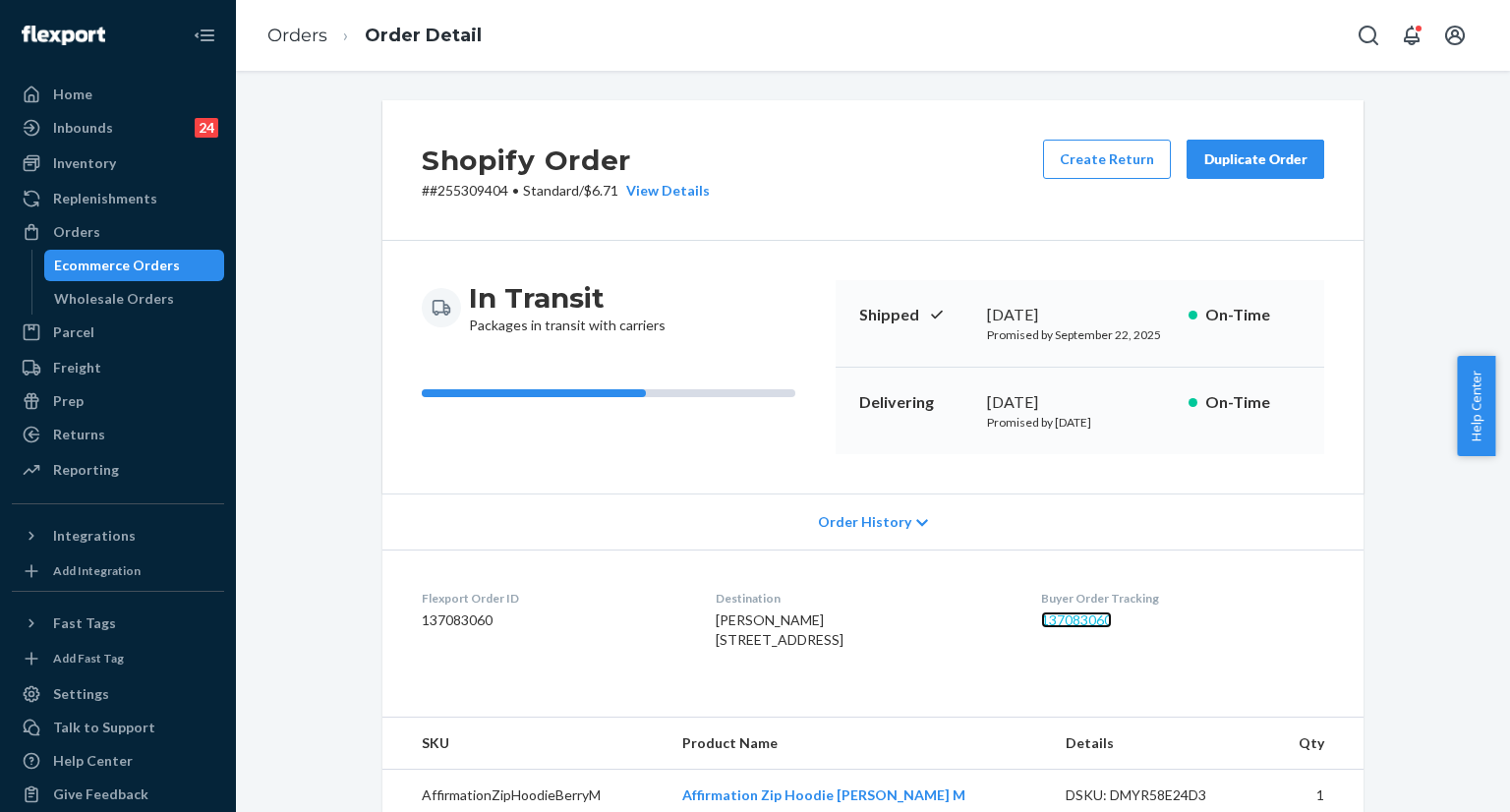
click at [1087, 621] on link "137083060" at bounding box center [1076, 619] width 71 height 17
